Goal: Navigation & Orientation: Understand site structure

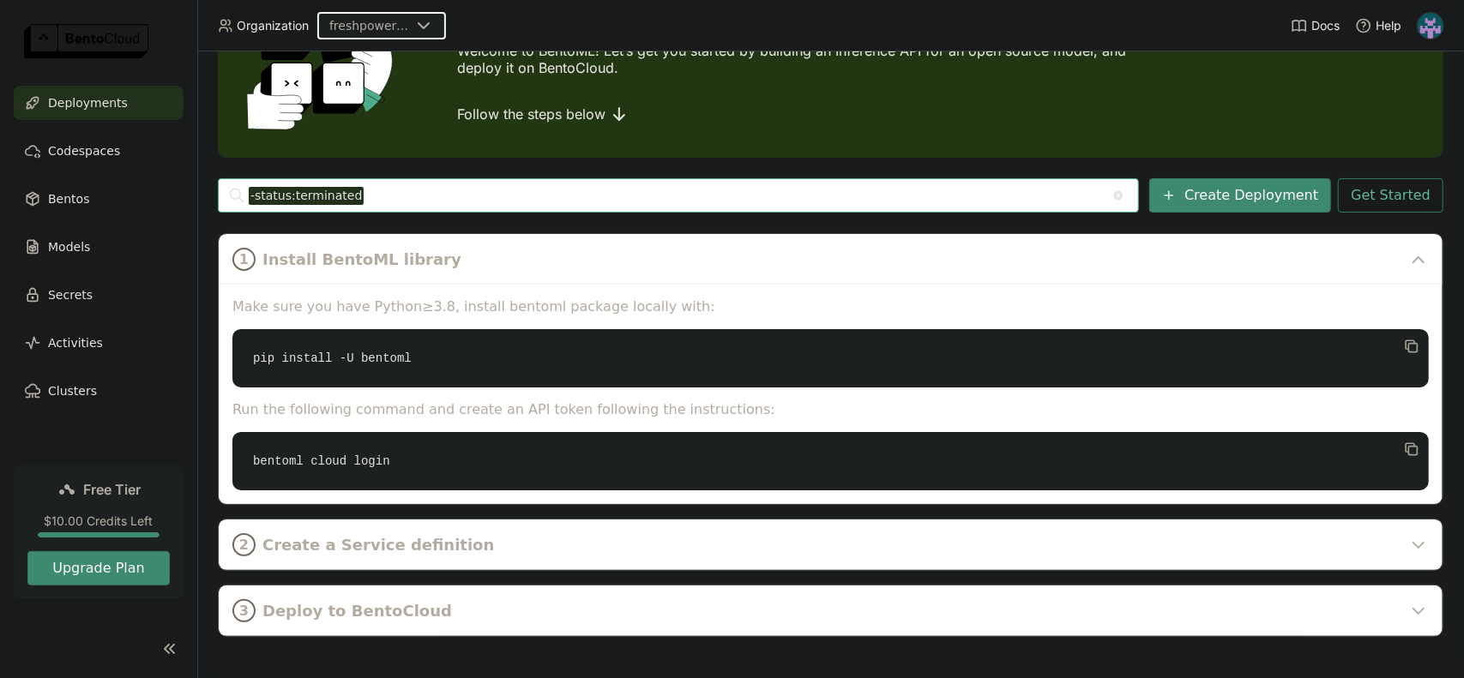
scroll to position [133, 0]
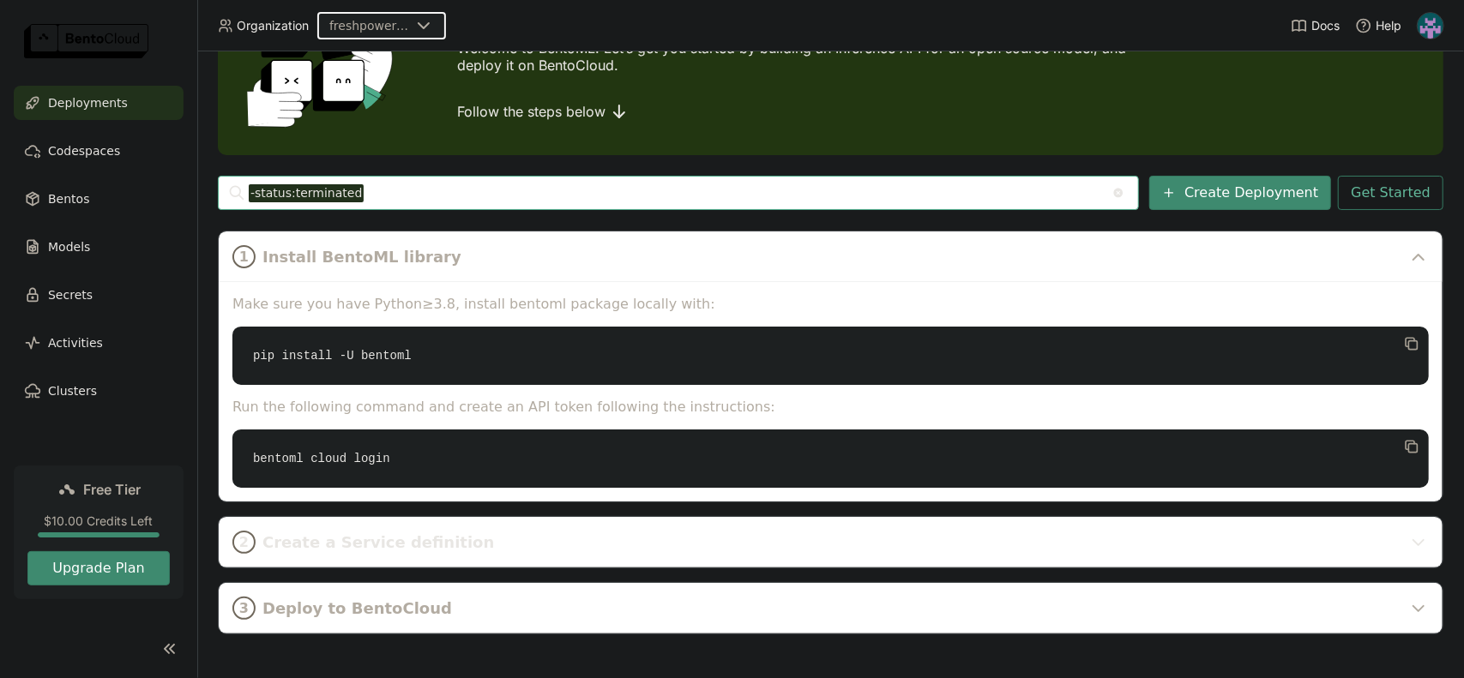
click at [390, 550] on span "Create a Service definition" at bounding box center [831, 542] width 1139 height 19
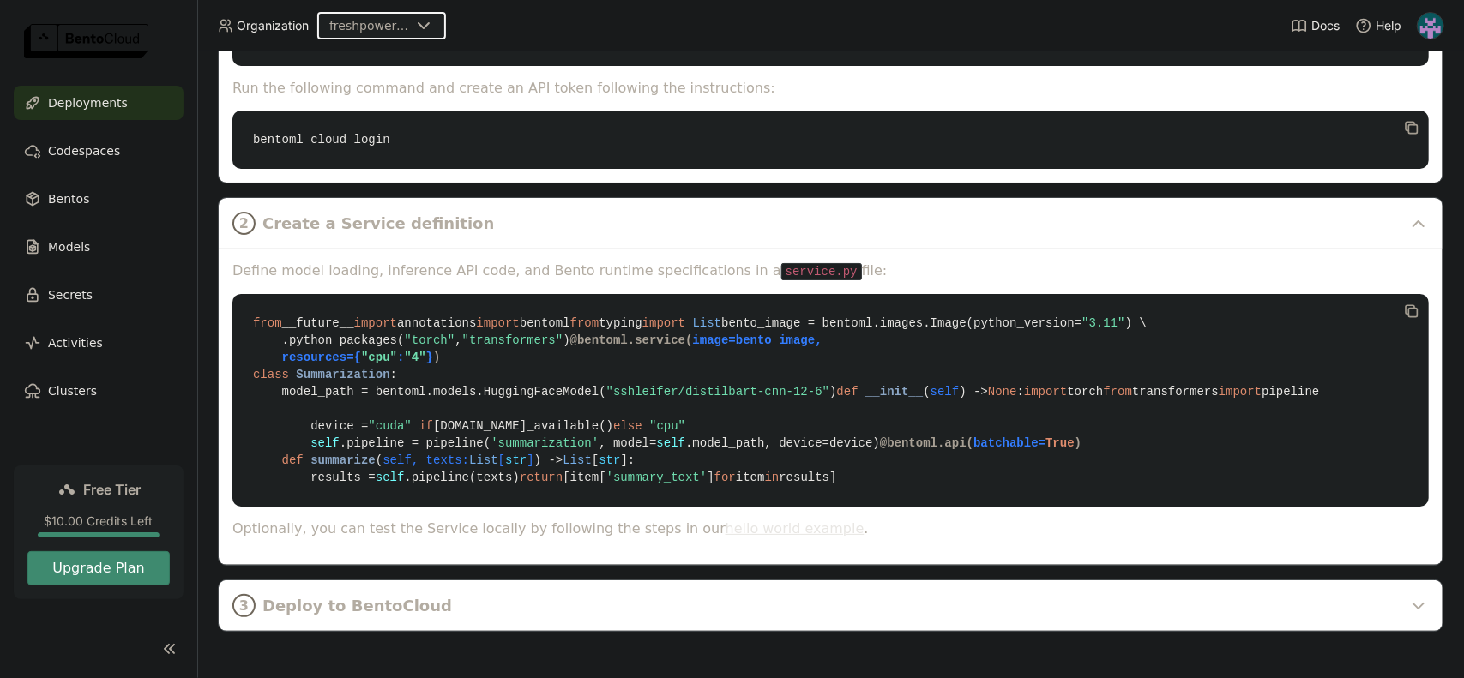
scroll to position [648, 0]
click at [389, 602] on span "Deploy to BentoCloud" at bounding box center [831, 606] width 1139 height 19
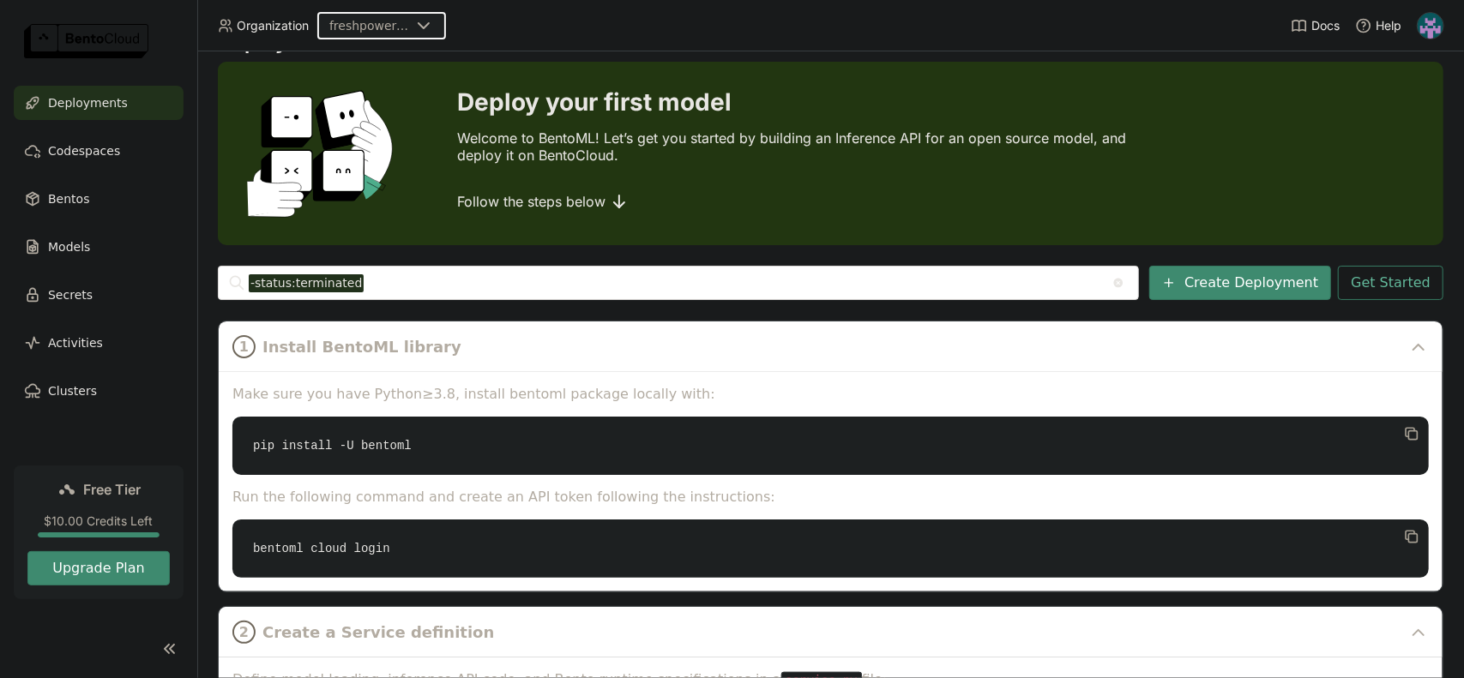
scroll to position [0, 0]
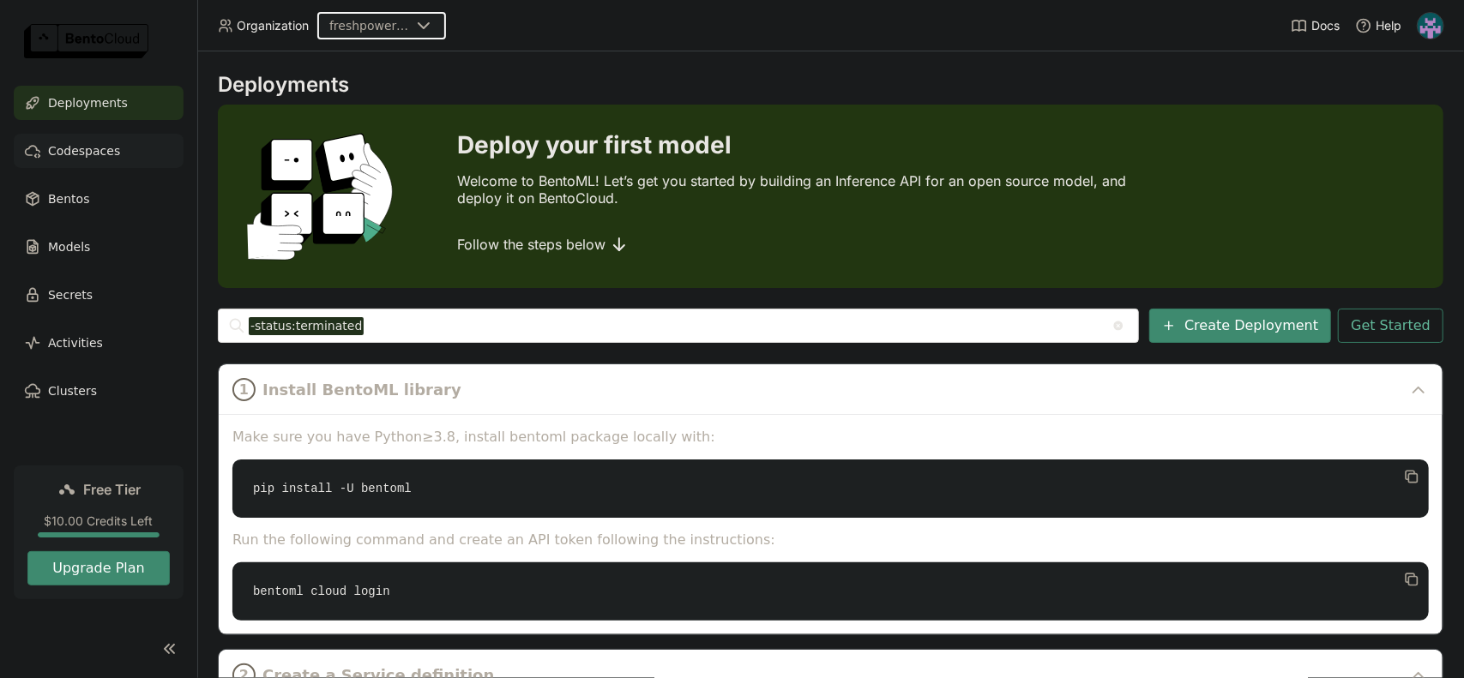
click at [108, 155] on span "Codespaces" at bounding box center [84, 151] width 72 height 21
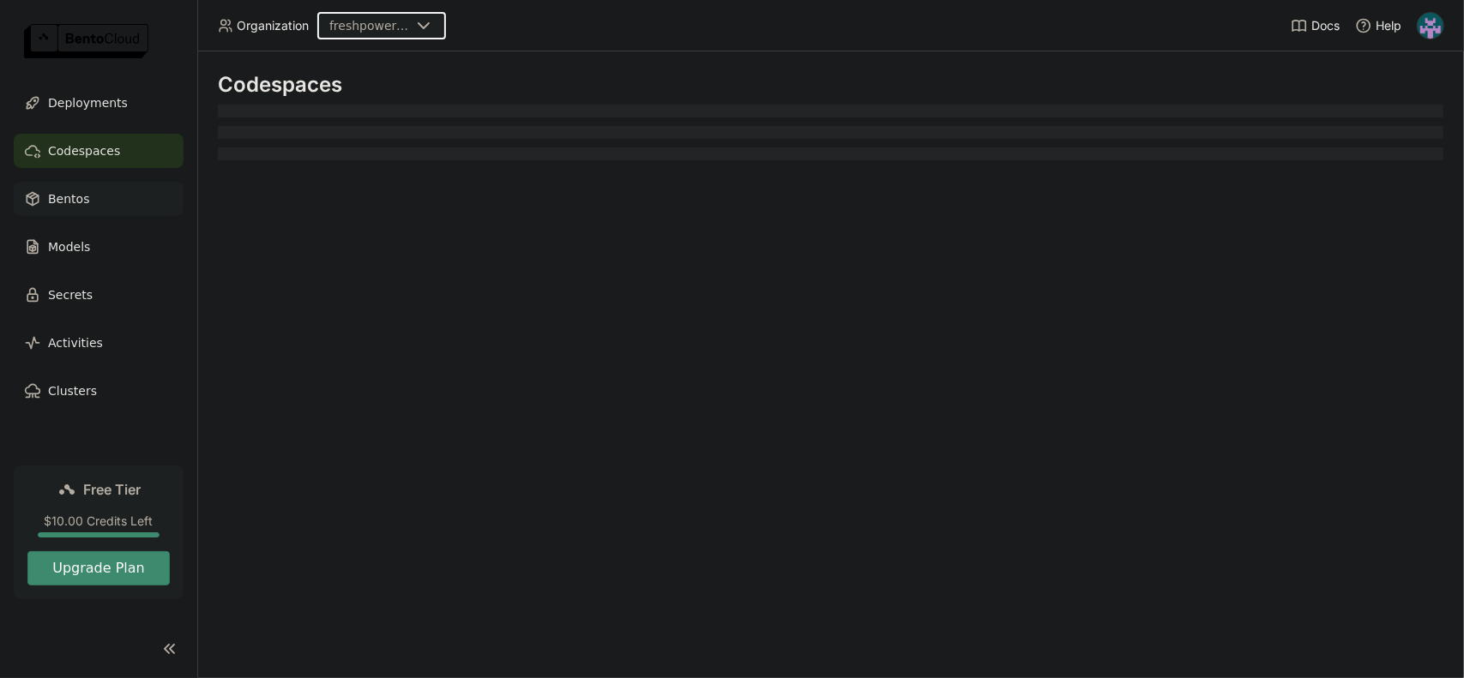
click at [106, 201] on div "Bentos" at bounding box center [99, 199] width 170 height 34
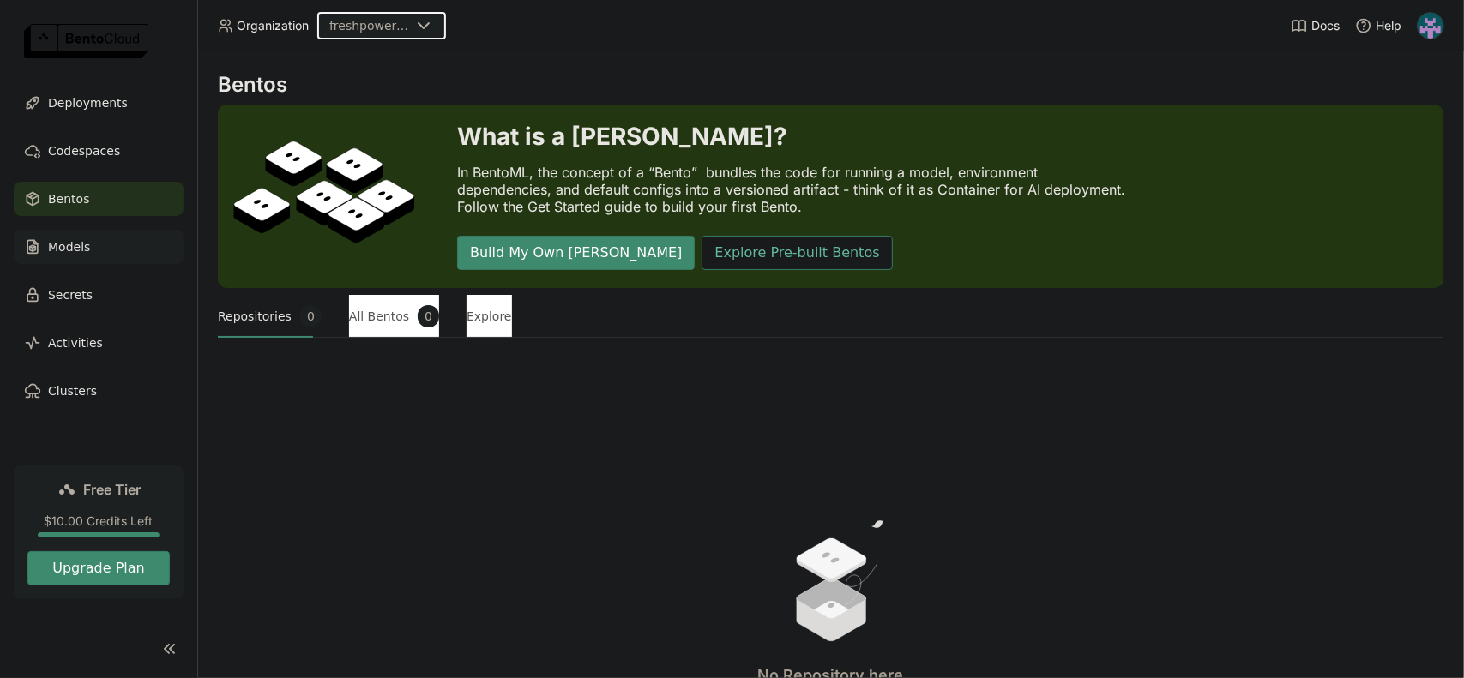
click at [106, 251] on div "Models" at bounding box center [99, 247] width 170 height 34
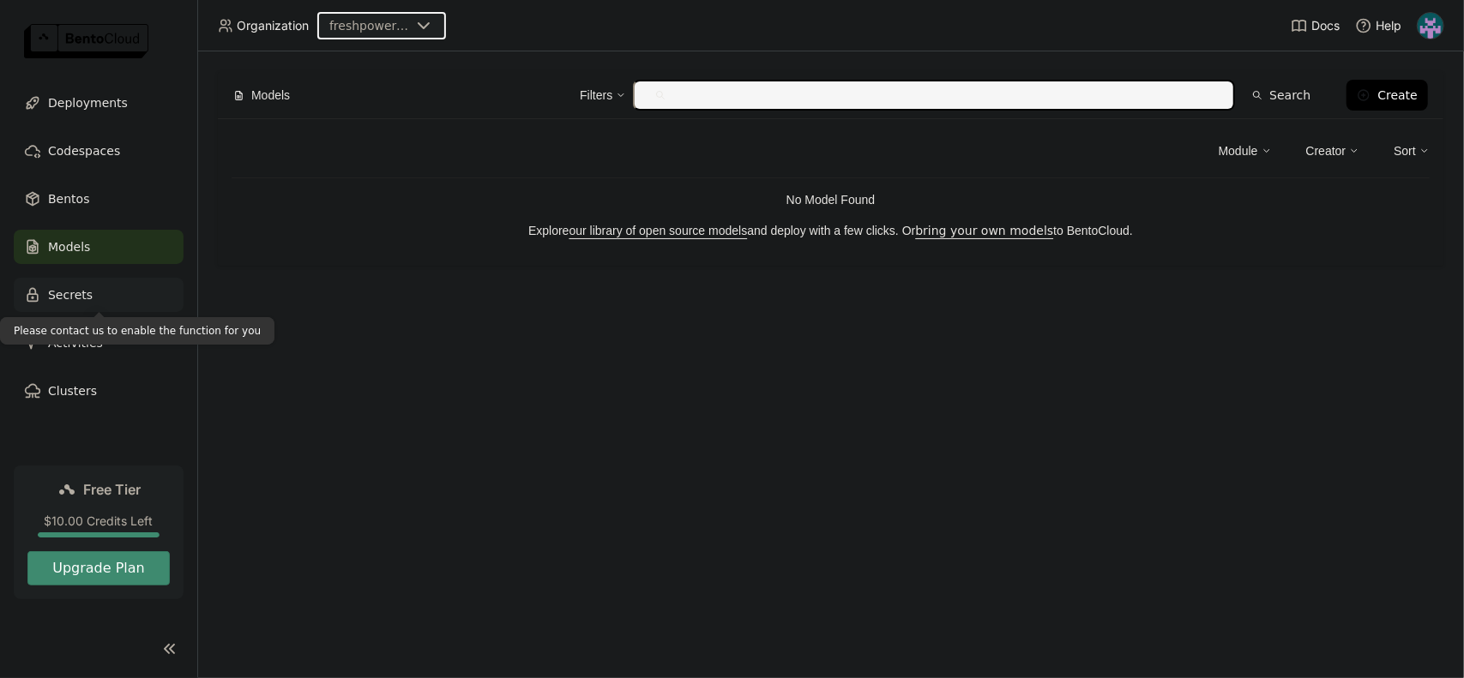
click at [116, 299] on div "Secrets" at bounding box center [99, 295] width 170 height 34
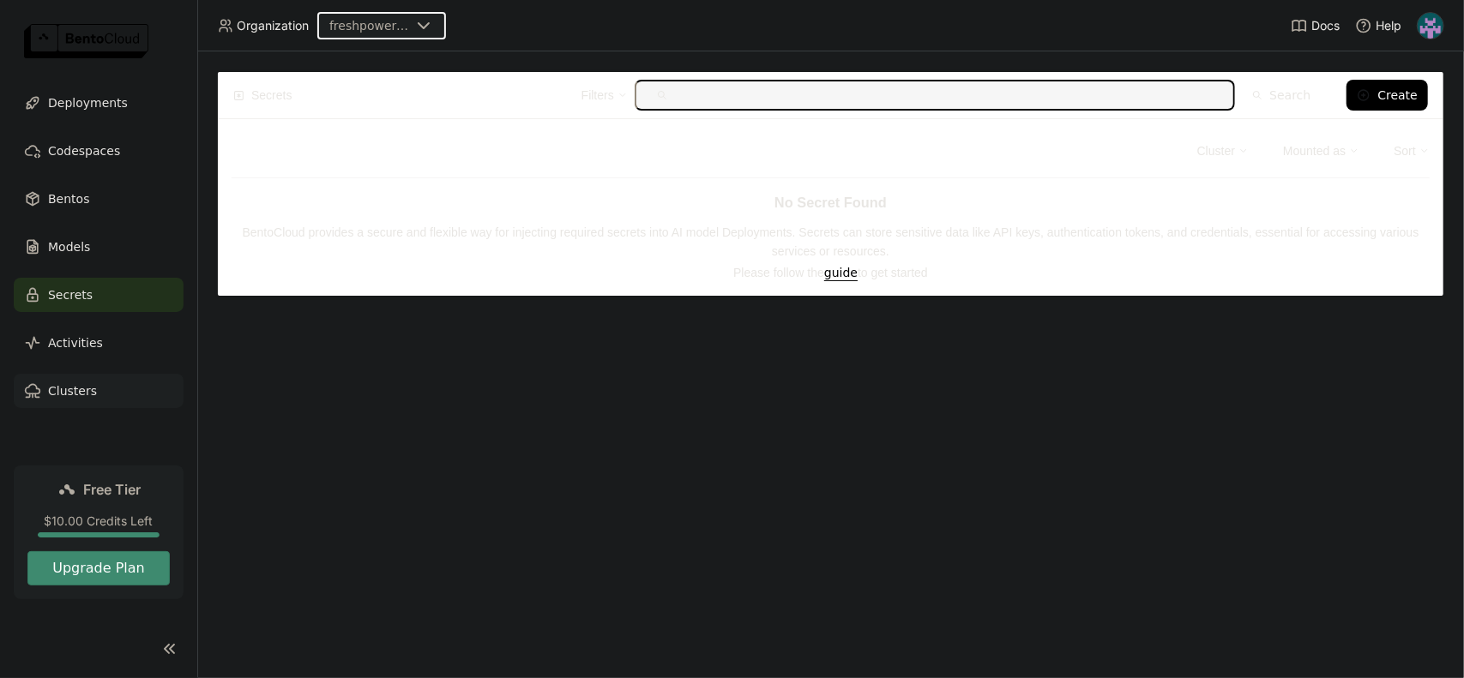
click at [96, 401] on div "Clusters" at bounding box center [99, 391] width 170 height 34
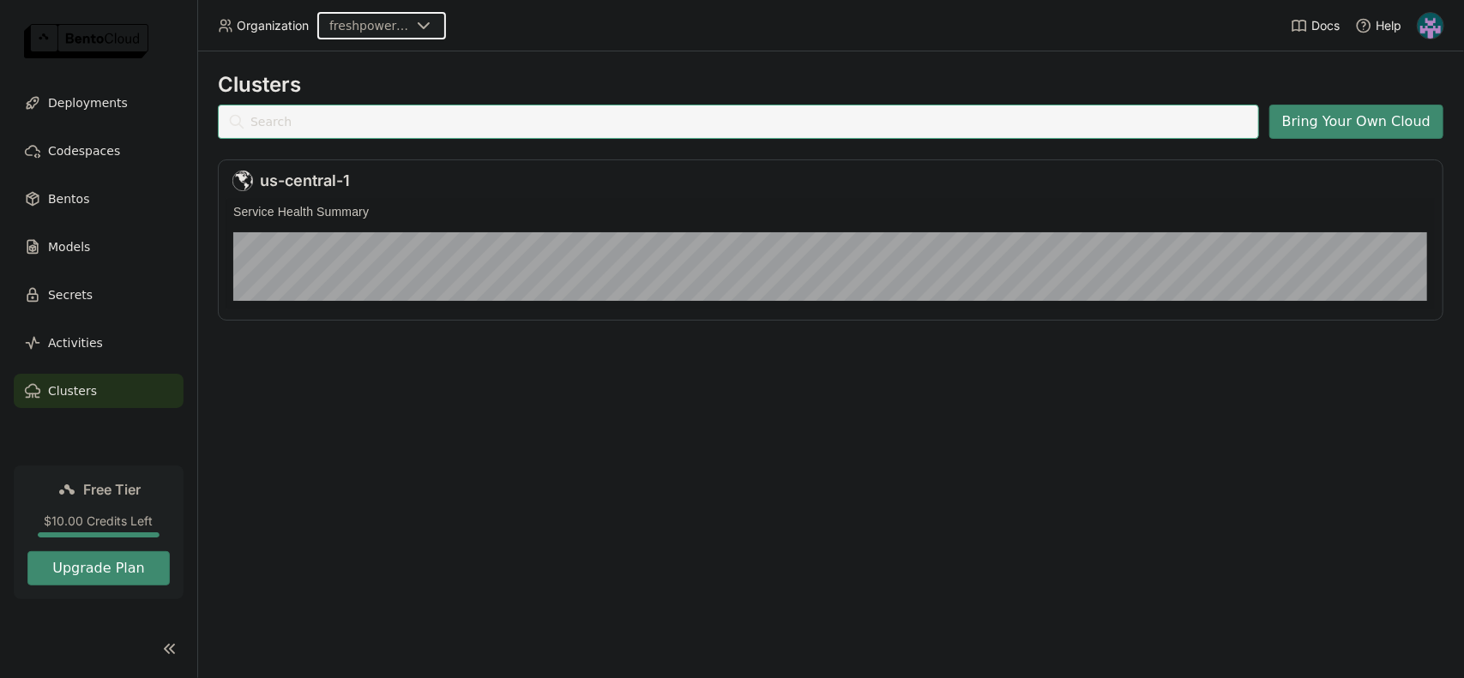
scroll to position [14, 14]
click at [96, 241] on div "Models" at bounding box center [99, 247] width 170 height 34
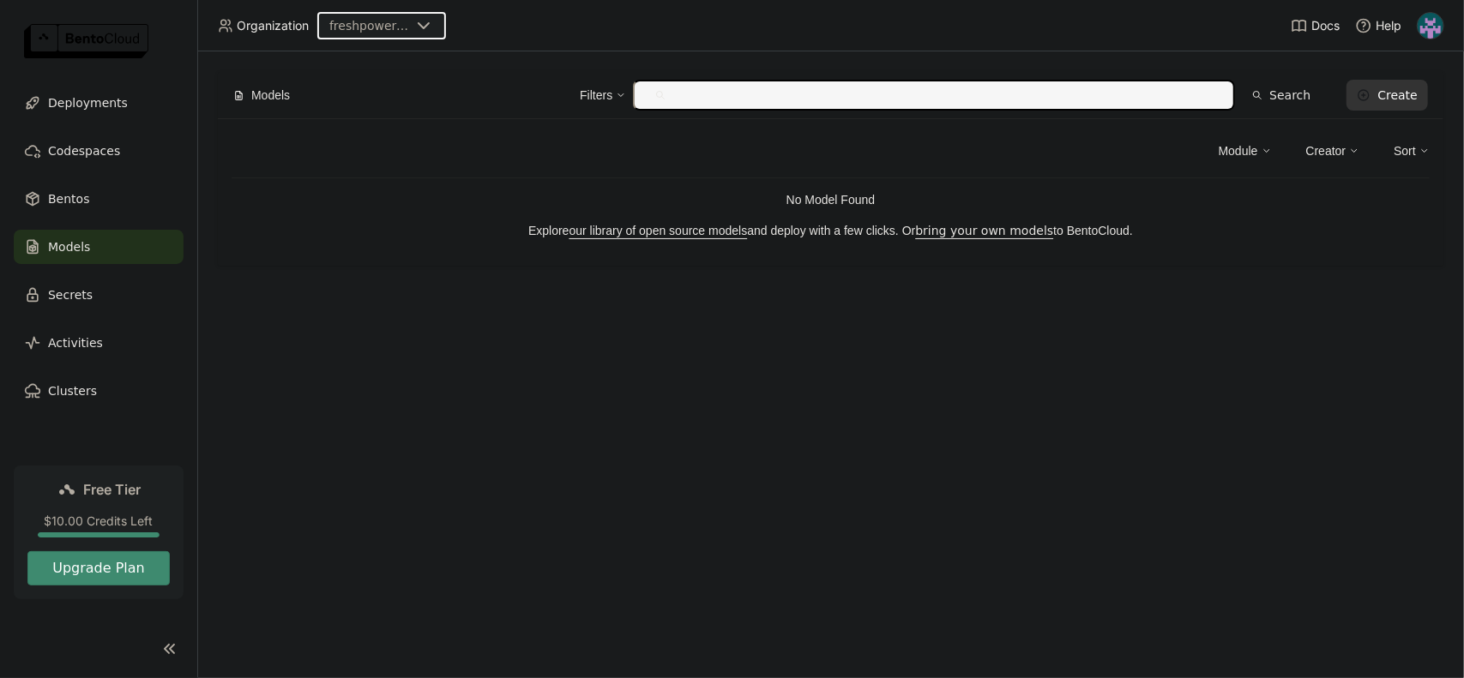
click at [1412, 97] on div "Create" at bounding box center [1397, 95] width 40 height 14
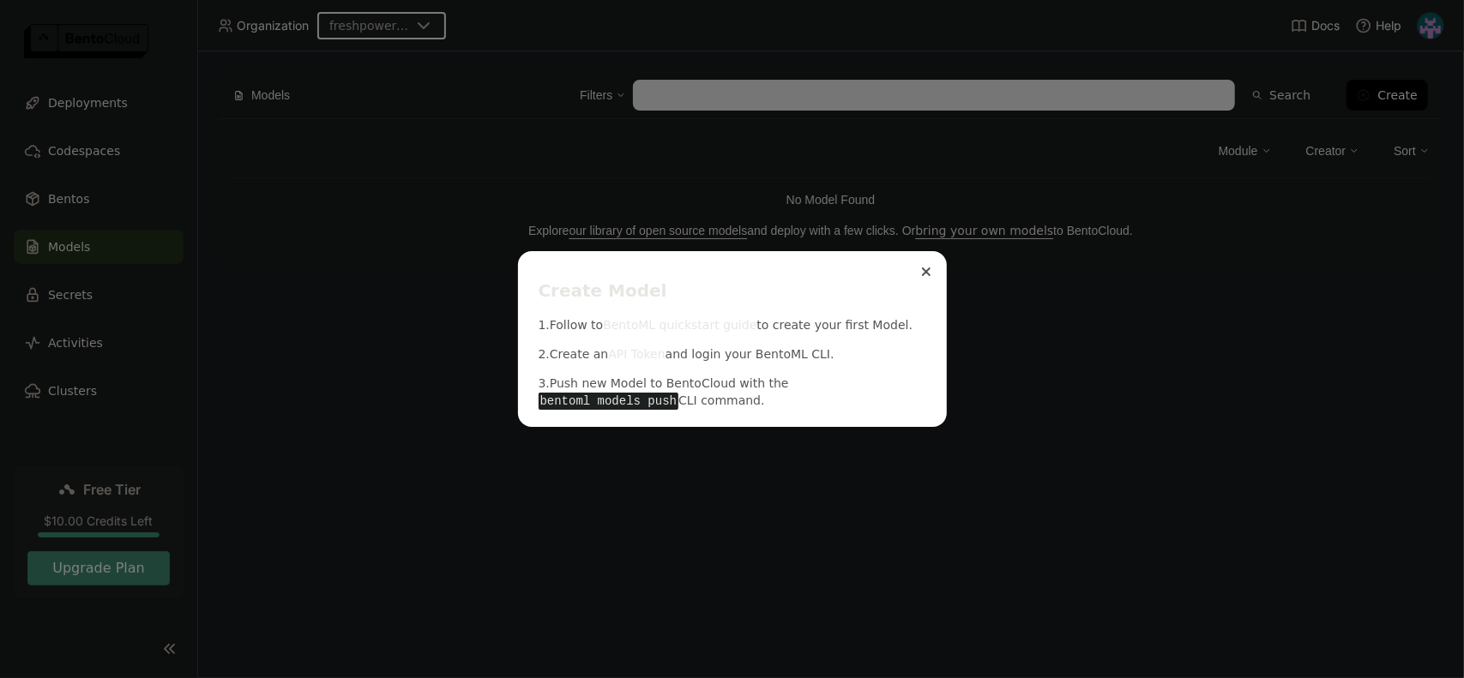
click at [924, 279] on button "Close" at bounding box center [926, 272] width 21 height 21
